Goal: Information Seeking & Learning: Check status

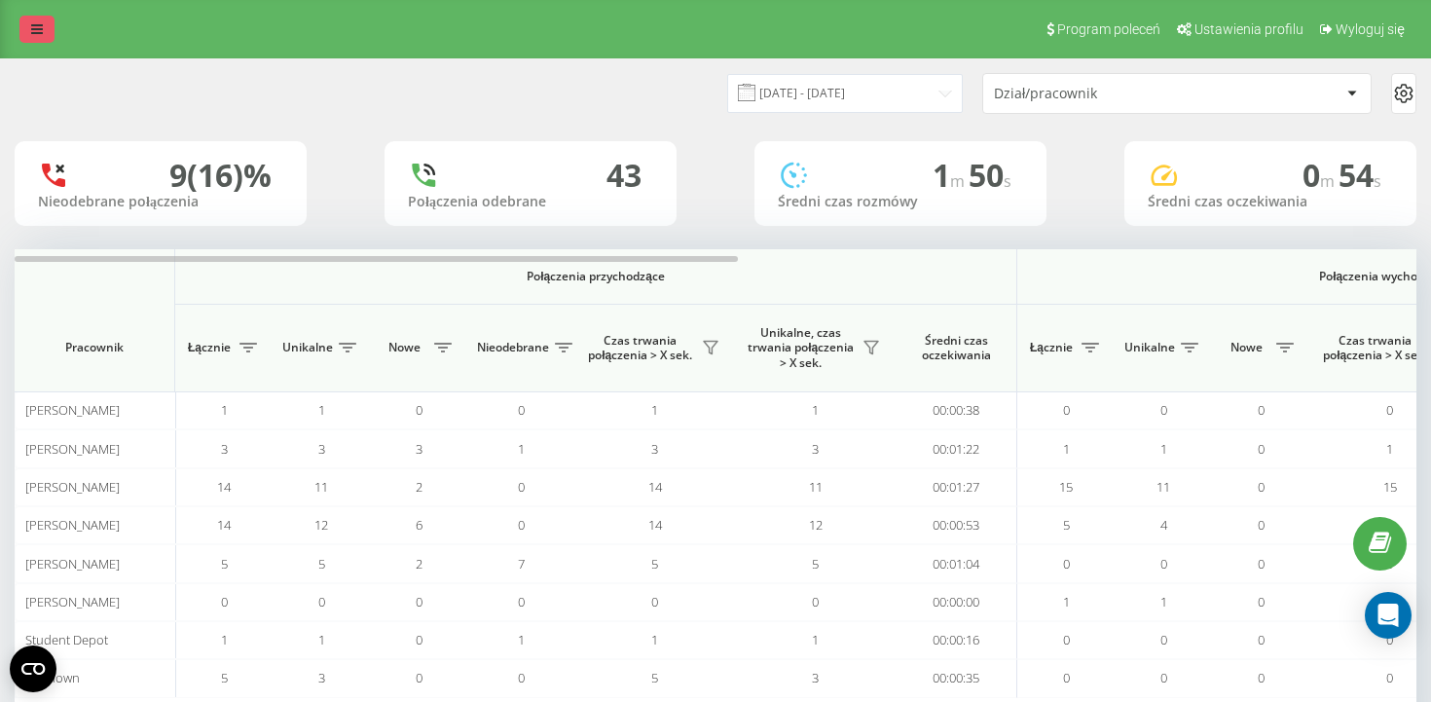
click at [33, 38] on link at bounding box center [36, 29] width 35 height 27
click at [32, 25] on icon at bounding box center [37, 29] width 12 height 14
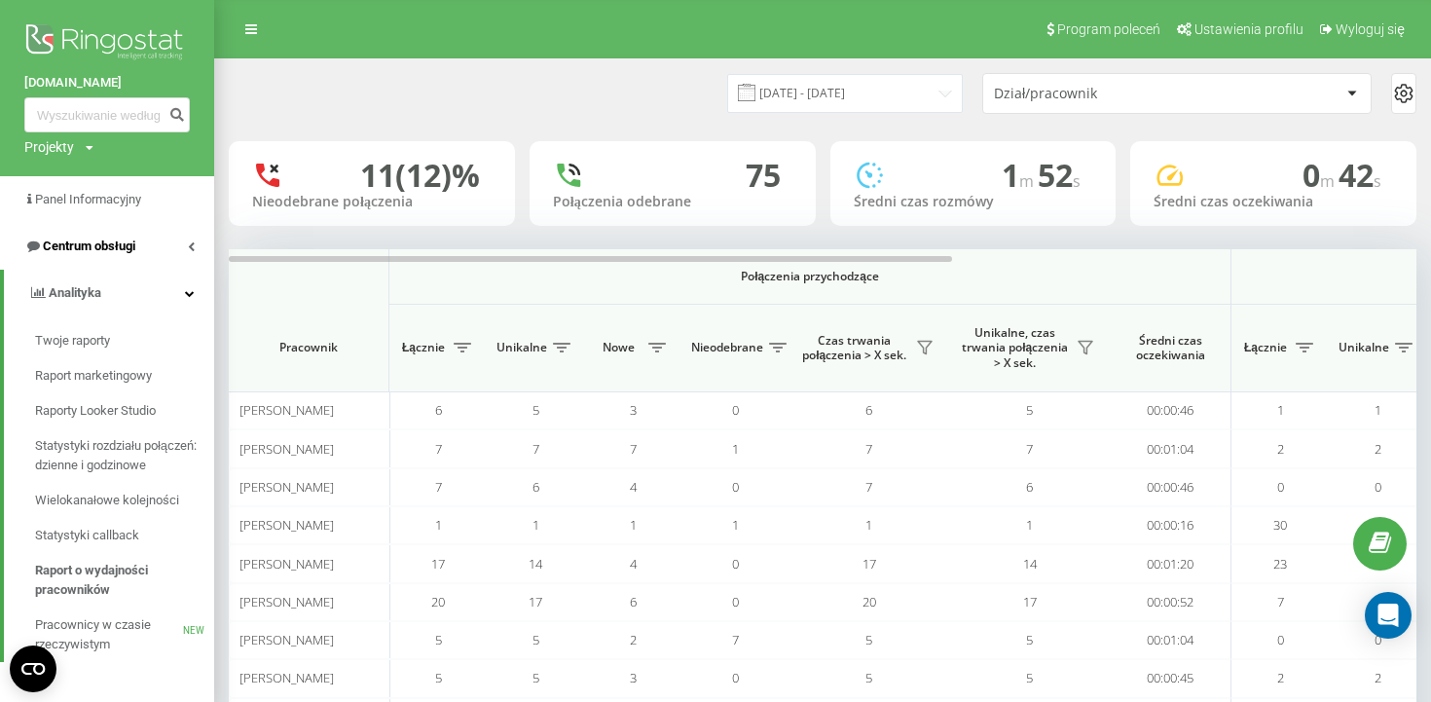
click at [115, 258] on link "Centrum obsługi" at bounding box center [107, 246] width 214 height 47
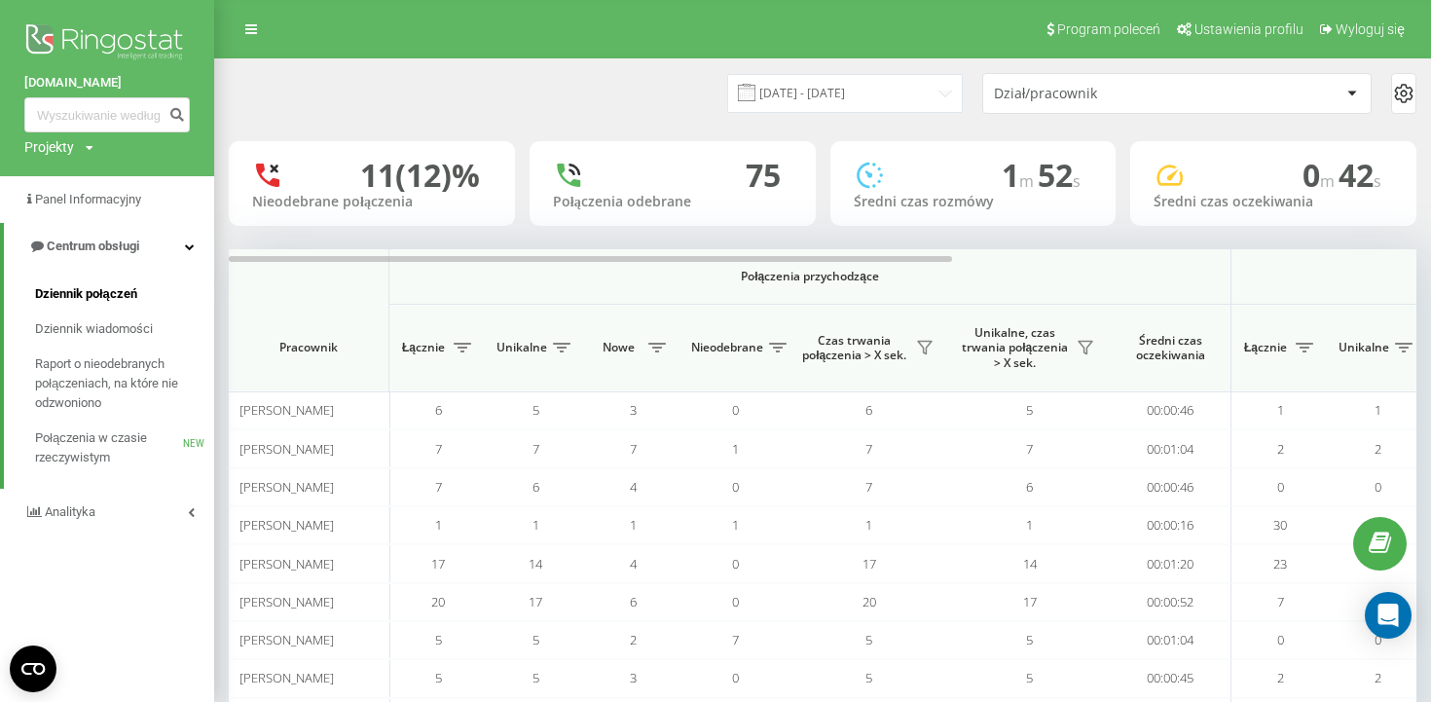
click at [103, 308] on link "Dziennik połączeń" at bounding box center [124, 293] width 179 height 35
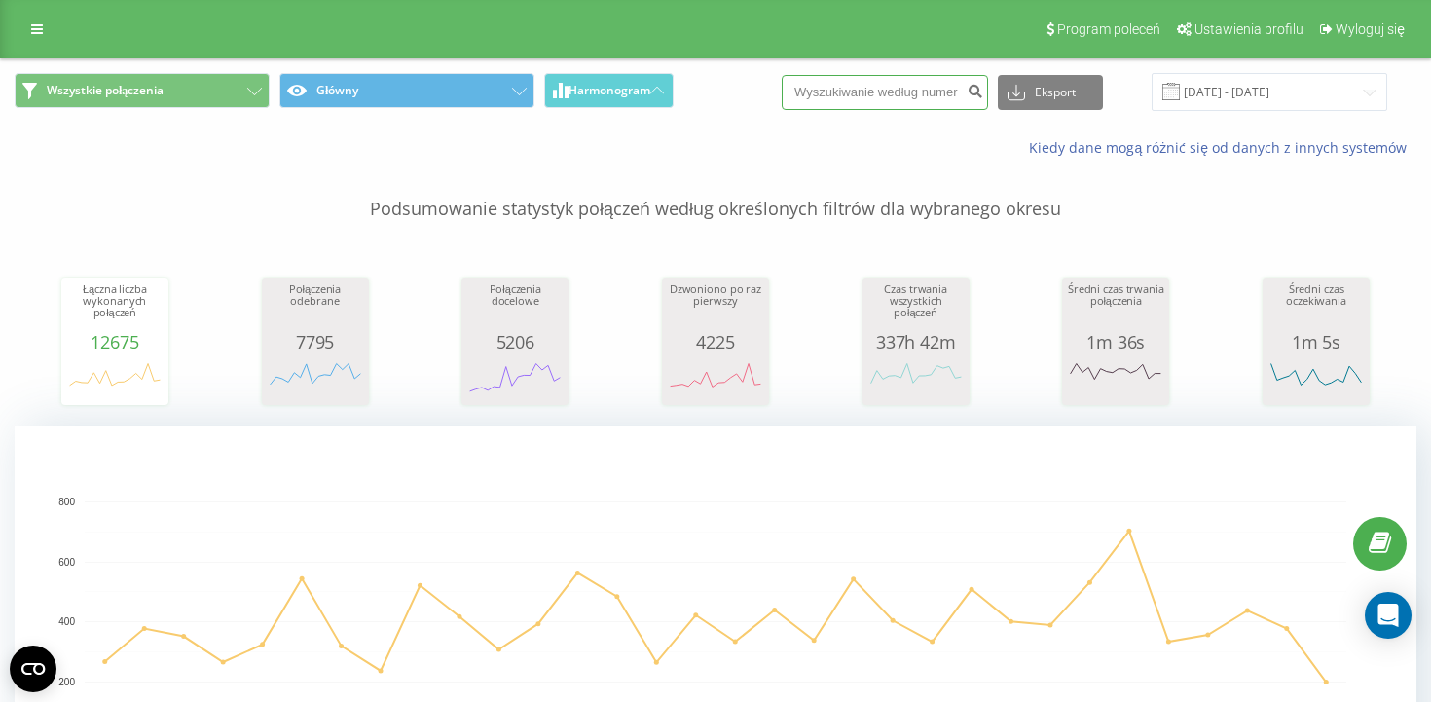
click at [876, 86] on input at bounding box center [884, 92] width 206 height 35
paste input "664491734"
type input "664491734"
click at [983, 91] on icon "submit" at bounding box center [974, 89] width 17 height 12
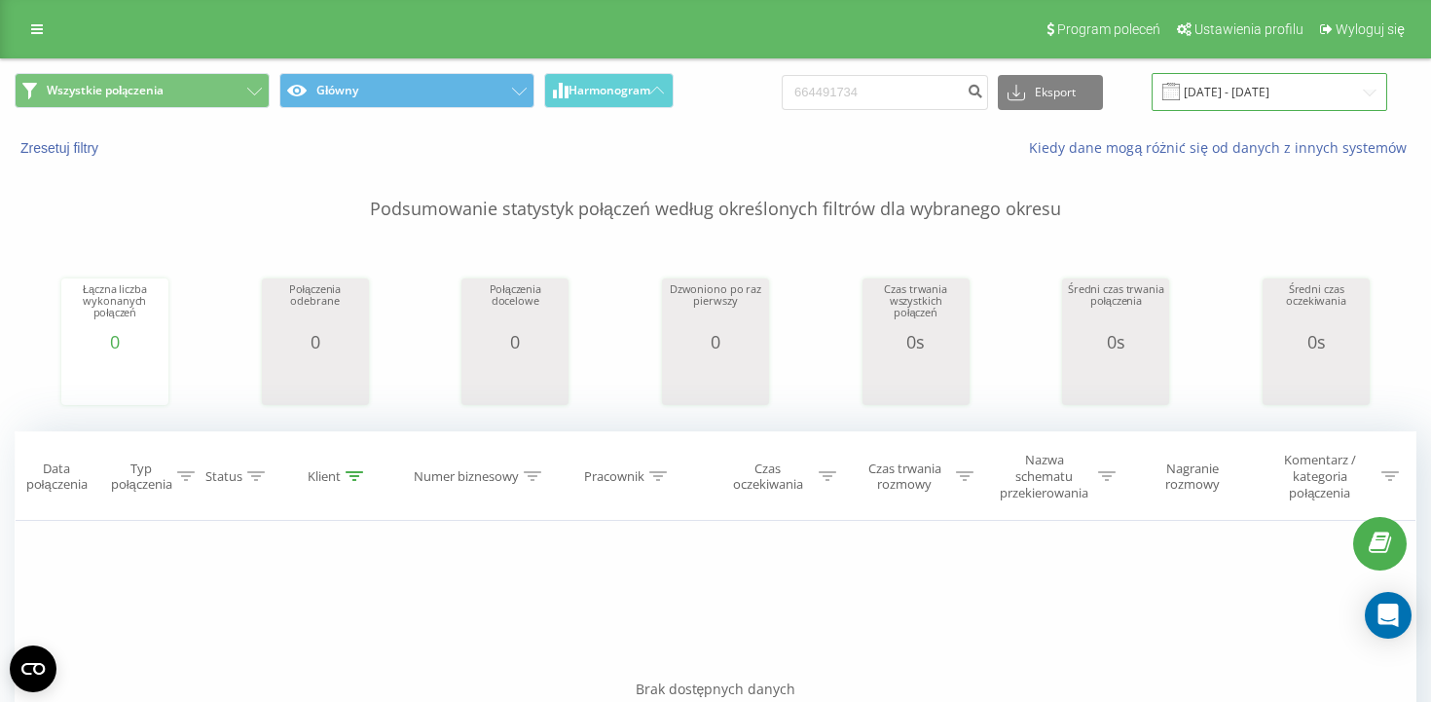
click at [1267, 102] on input "20.05.2025 - 20.08.2025" at bounding box center [1268, 92] width 235 height 38
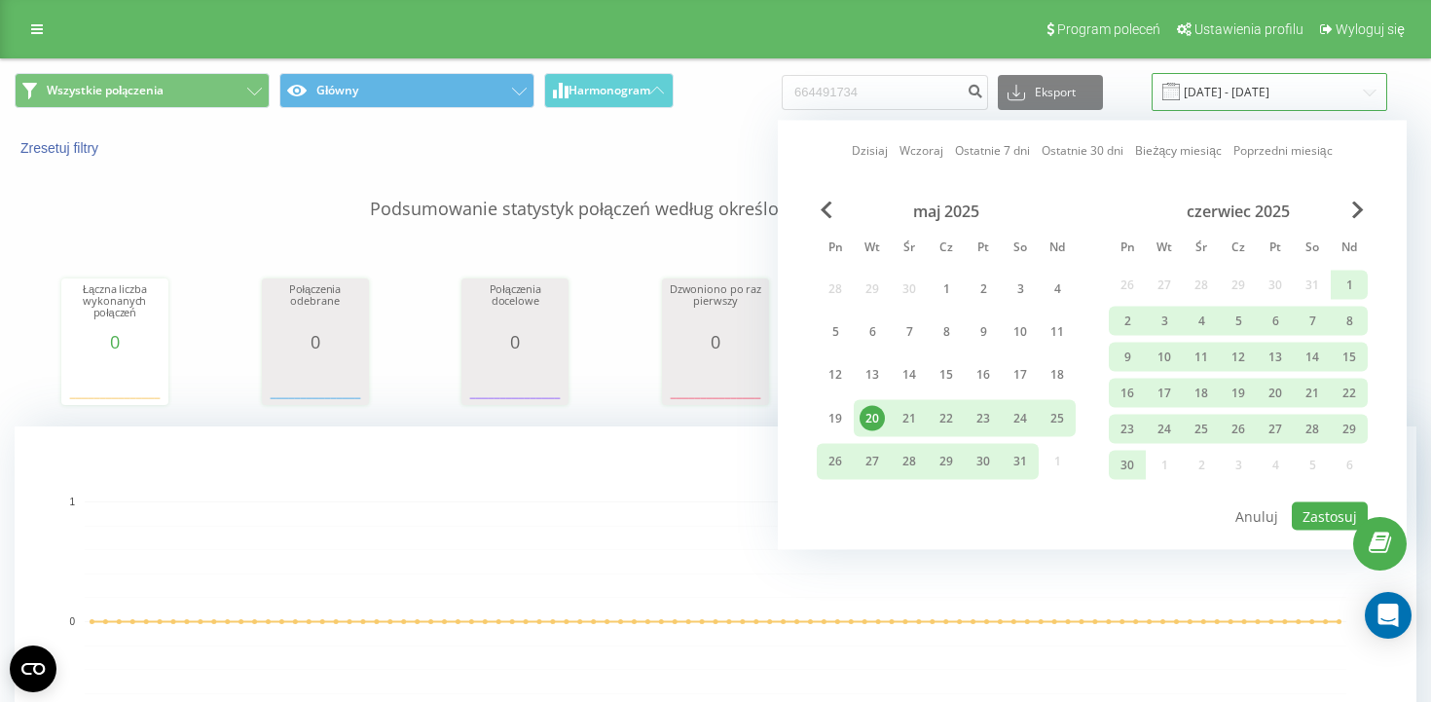
click at [1267, 102] on input "20.05.2025 - 20.08.2025" at bounding box center [1268, 92] width 235 height 38
click at [1359, 210] on span "Next Month" at bounding box center [1358, 210] width 12 height 18
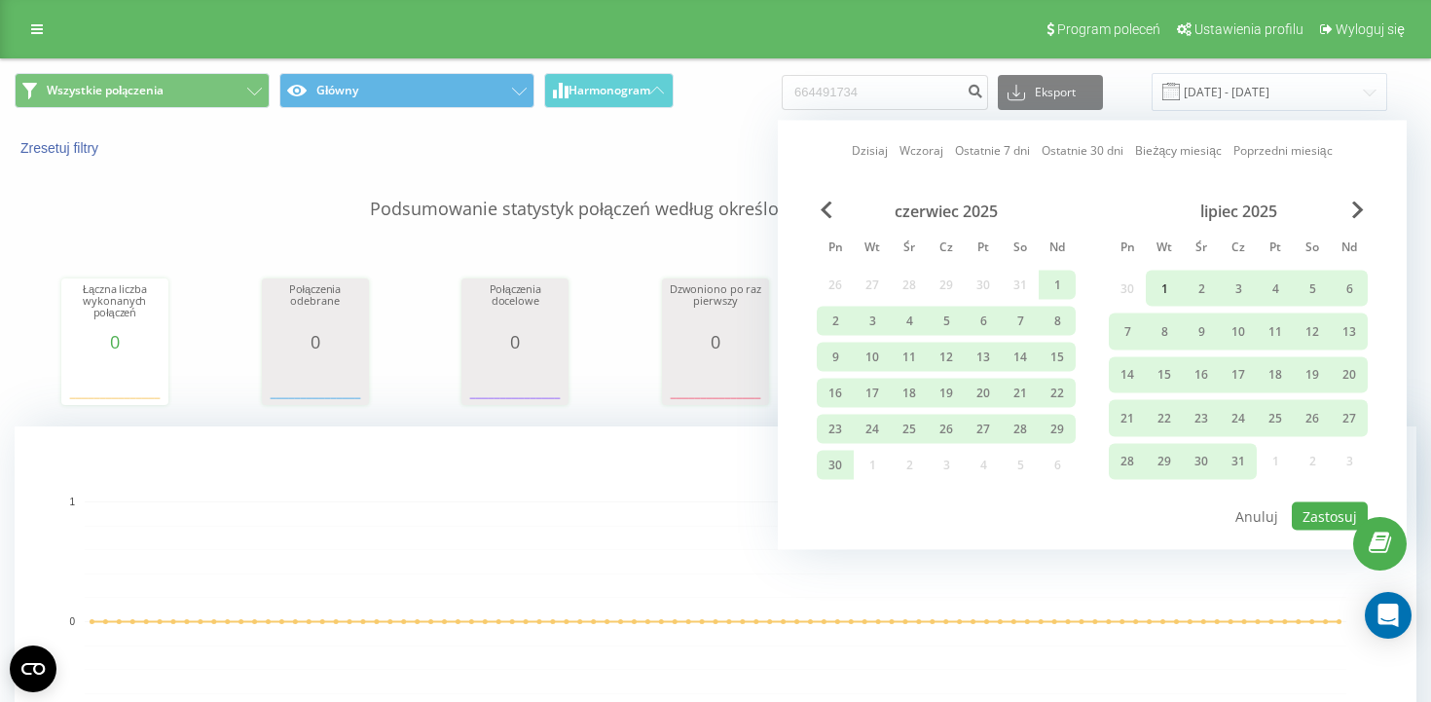
click at [1173, 295] on div "1" at bounding box center [1163, 287] width 25 height 25
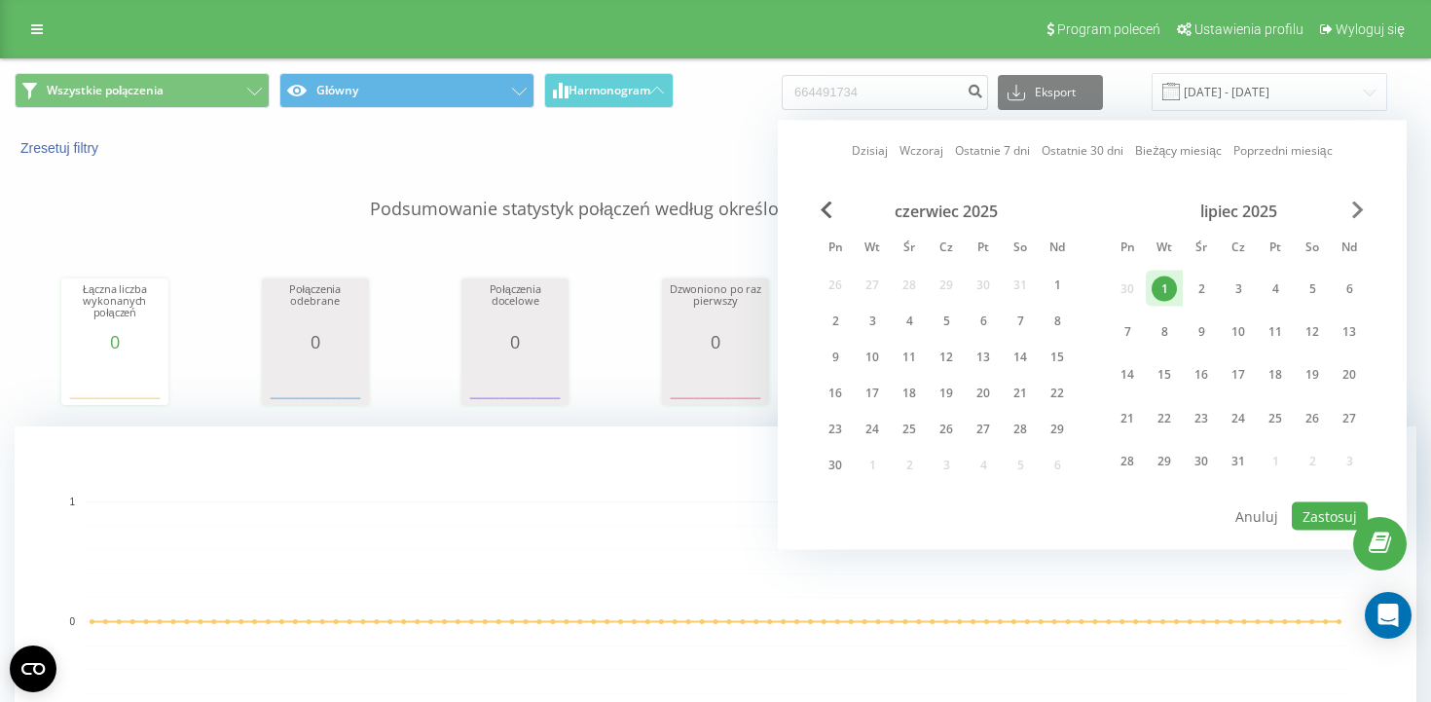
click at [1357, 217] on span "Next Month" at bounding box center [1358, 210] width 12 height 18
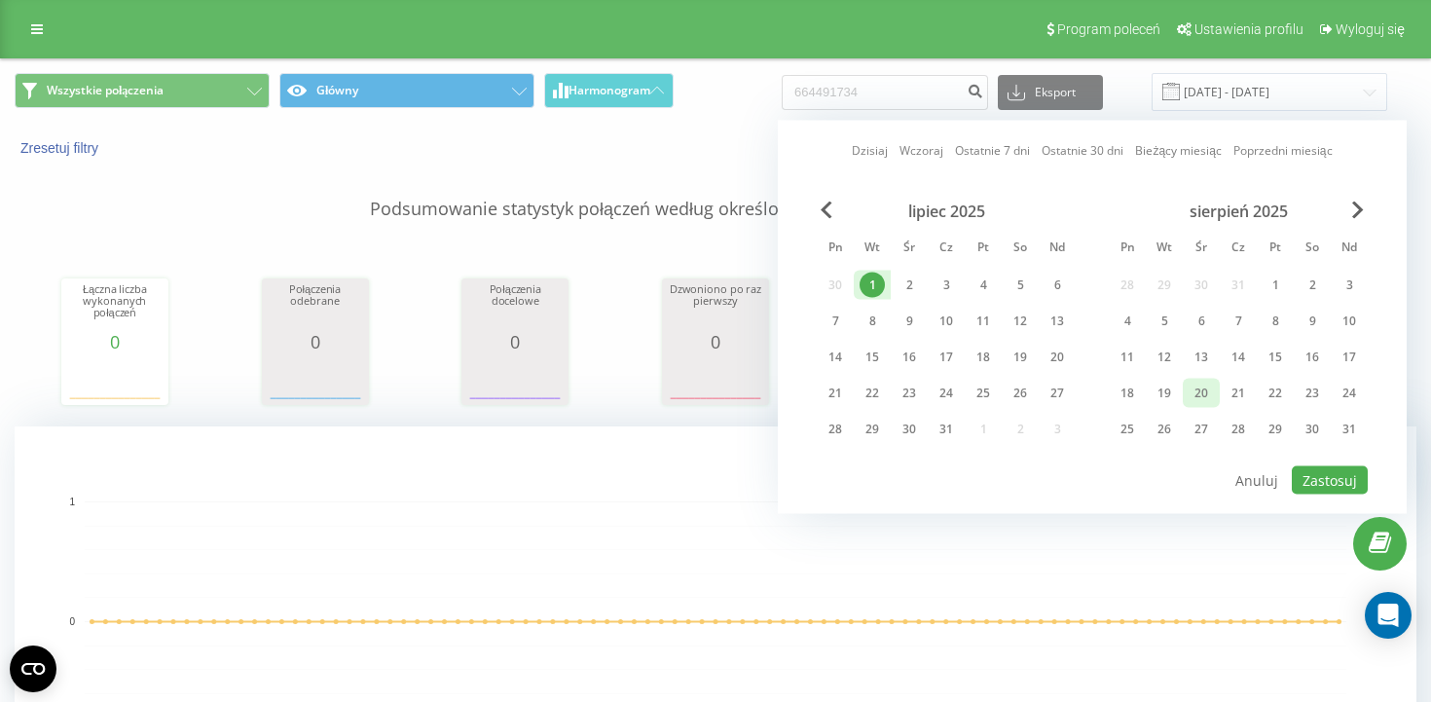
click at [1205, 390] on div "20" at bounding box center [1200, 392] width 25 height 25
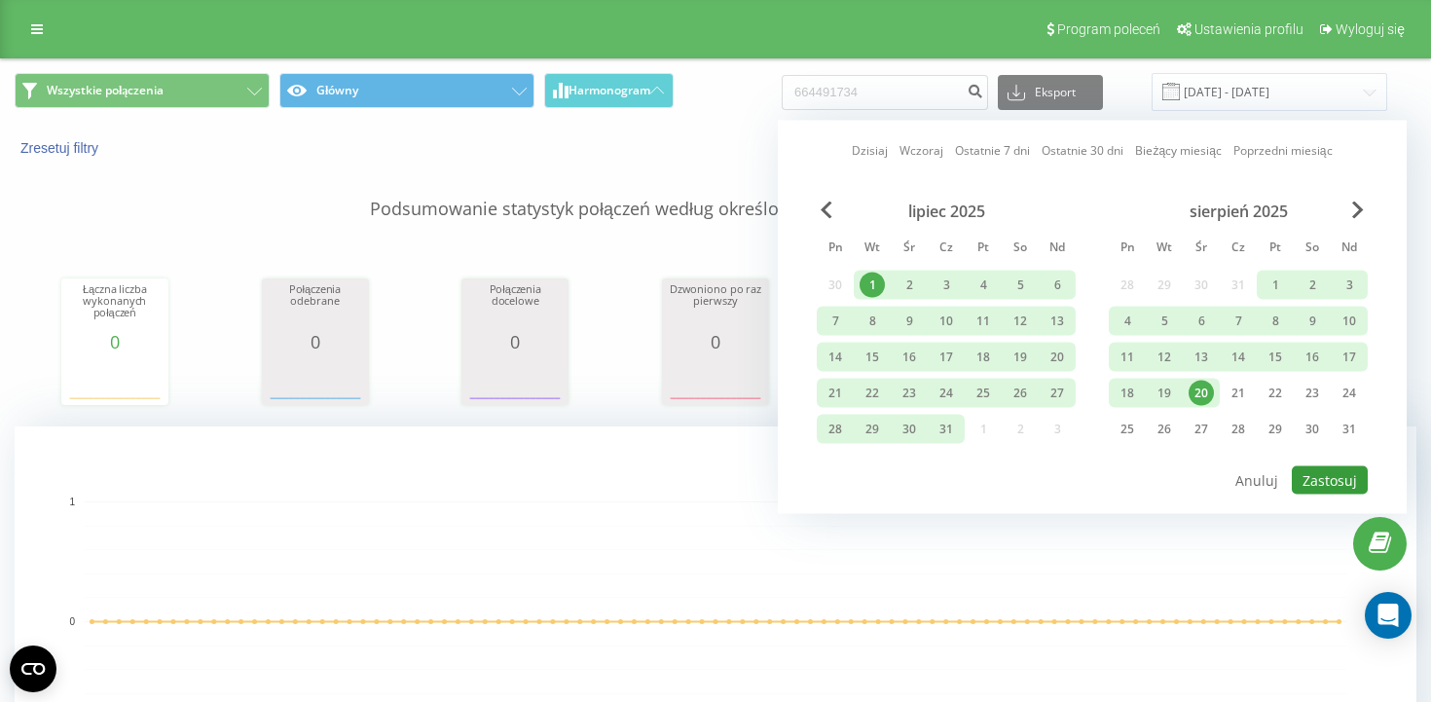
click at [1327, 483] on button "Zastosuj" at bounding box center [1329, 480] width 76 height 28
type input "01.07.2025 - 20.08.2025"
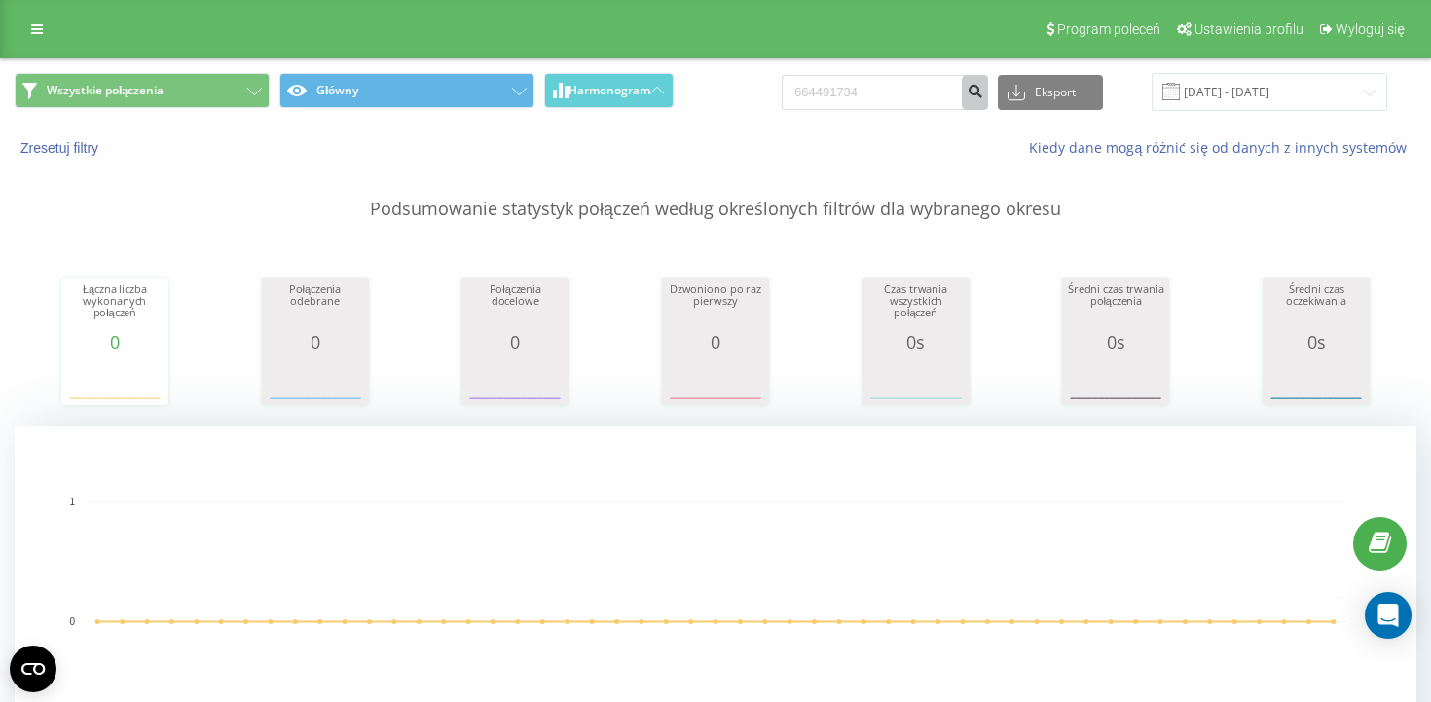
click at [983, 88] on icon "submit" at bounding box center [974, 89] width 17 height 12
